Goal: Entertainment & Leisure: Consume media (video, audio)

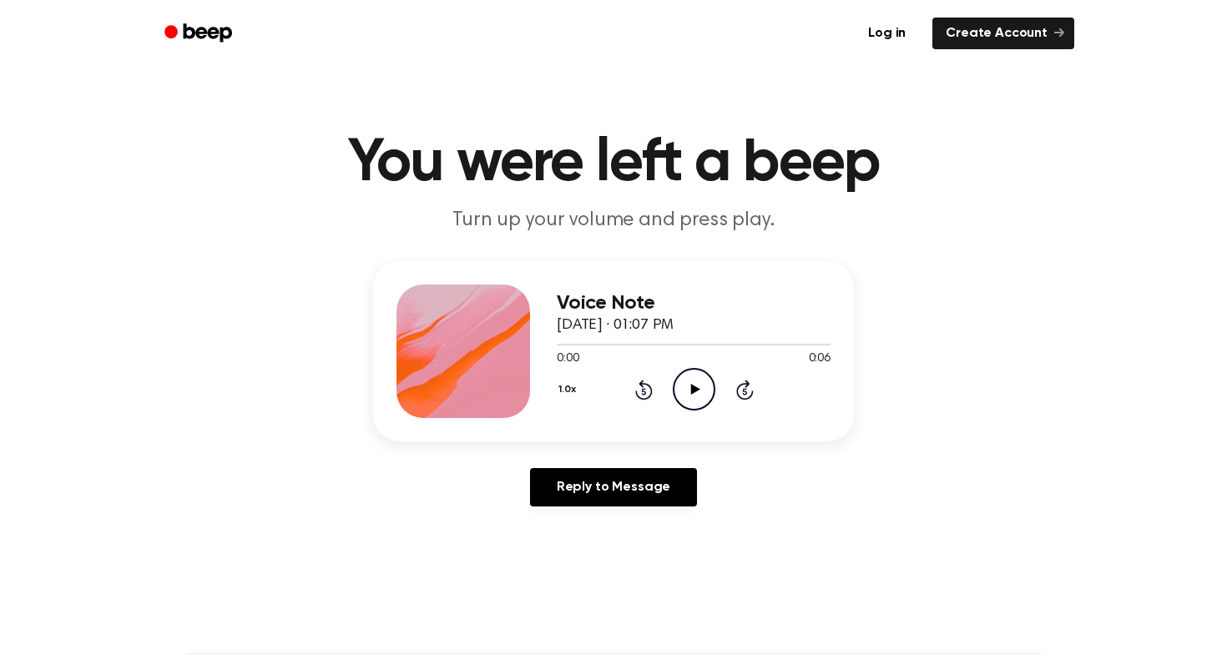
click at [706, 382] on icon "Play Audio" at bounding box center [694, 389] width 43 height 43
click at [706, 382] on icon "Pause Audio" at bounding box center [694, 389] width 43 height 43
click at [692, 395] on icon "Play Audio" at bounding box center [694, 389] width 43 height 43
click at [696, 391] on icon at bounding box center [694, 389] width 8 height 11
